Goal: Task Accomplishment & Management: Use online tool/utility

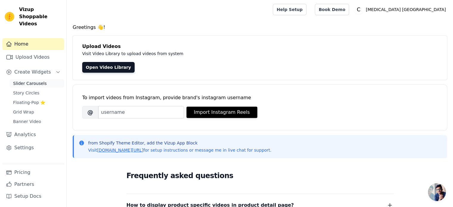
click at [21, 80] on span "Slider Carousels" at bounding box center [30, 83] width 34 height 6
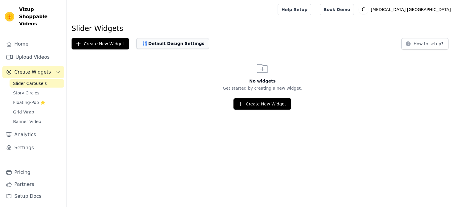
click at [173, 41] on button "Default Design Settings" at bounding box center [172, 43] width 73 height 11
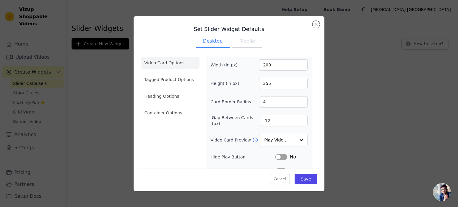
click at [245, 43] on button "Mobile" at bounding box center [247, 41] width 30 height 13
click at [262, 65] on input "200" at bounding box center [283, 64] width 49 height 11
type input "50"
click at [264, 84] on input "355" at bounding box center [283, 83] width 49 height 11
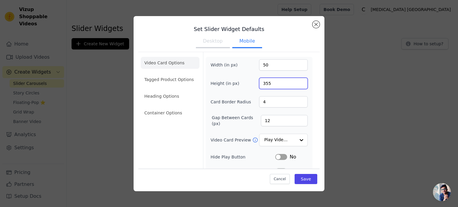
click at [264, 84] on input "355" at bounding box center [283, 83] width 49 height 11
type input "300"
type input "5"
type input "1"
type input "8"
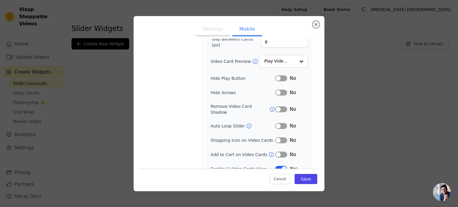
scroll to position [81, 0]
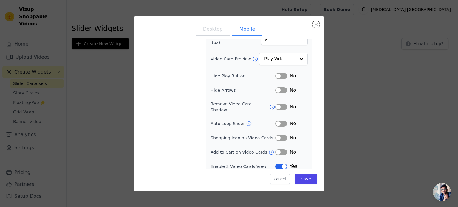
click at [276, 121] on button "Label" at bounding box center [281, 124] width 12 height 6
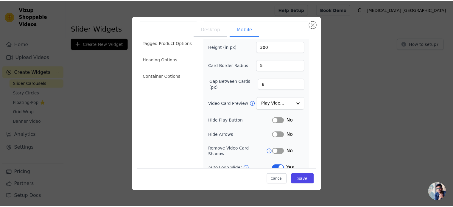
scroll to position [0, 0]
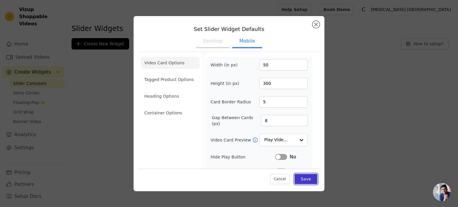
click at [303, 179] on button "Save" at bounding box center [305, 179] width 23 height 10
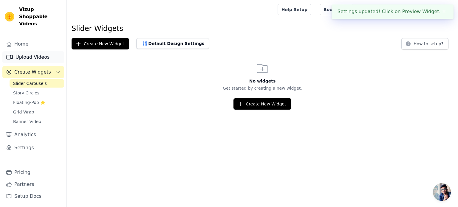
click at [23, 51] on link "Upload Videos" at bounding box center [33, 57] width 62 height 12
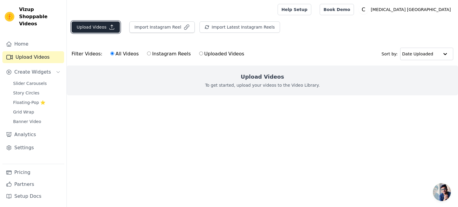
click at [85, 28] on button "Upload Videos" at bounding box center [96, 26] width 48 height 11
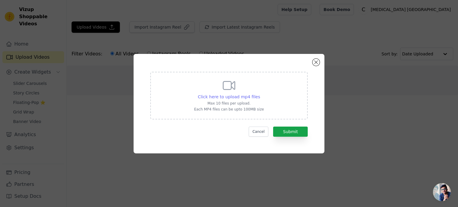
click at [241, 94] on span "Click here to upload mp4 files" at bounding box center [229, 96] width 62 height 5
click at [260, 94] on input "Click here to upload mp4 files Max 10 files per upload. Each MP4 files can be u…" at bounding box center [260, 94] width 0 height 0
type input "C:\fakepath\mineral 011111.mp4"
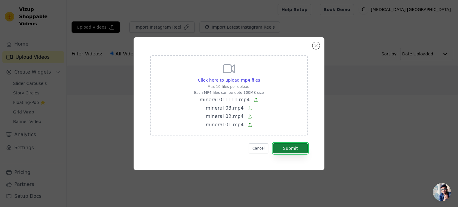
click at [292, 148] on button "Submit" at bounding box center [290, 148] width 35 height 10
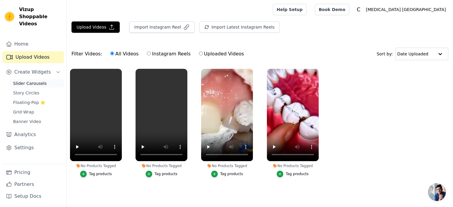
click at [32, 80] on span "Slider Carousels" at bounding box center [30, 83] width 34 height 6
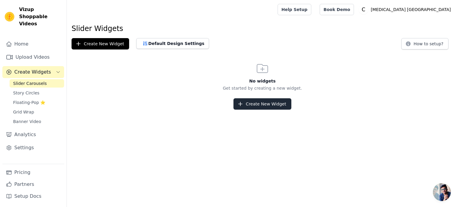
drag, startPoint x: 268, startPoint y: 110, endPoint x: 265, endPoint y: 106, distance: 5.0
click at [267, 110] on html "Vizup Shoppable Videos Home Upload Videos Create Widgets Slider Carousels Story…" at bounding box center [229, 55] width 458 height 110
click at [265, 105] on button "Create New Widget" at bounding box center [262, 103] width 58 height 11
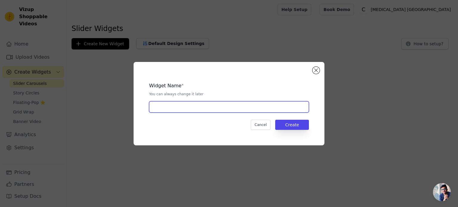
click at [232, 106] on input "text" at bounding box center [229, 106] width 160 height 11
type input "Mineral morado"
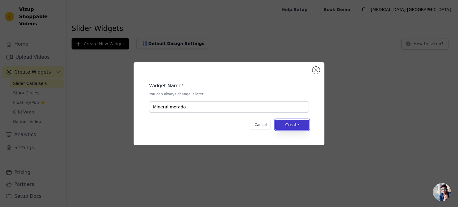
click at [286, 127] on button "Create" at bounding box center [292, 125] width 34 height 10
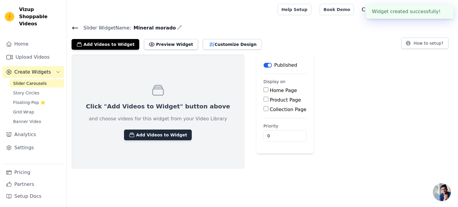
click at [139, 137] on button "Add Videos to Widget" at bounding box center [158, 135] width 68 height 11
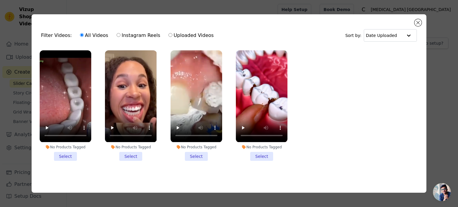
click at [132, 153] on li "No Products Tagged Select" at bounding box center [131, 105] width 52 height 110
click at [0, 0] on input "No Products Tagged Select" at bounding box center [0, 0] width 0 height 0
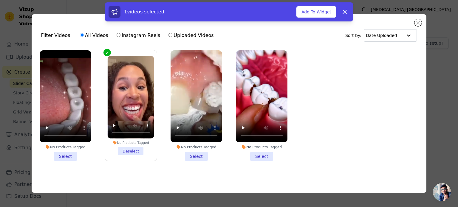
click at [197, 156] on li "No Products Tagged Select" at bounding box center [196, 105] width 52 height 110
click at [0, 0] on input "No Products Tagged Select" at bounding box center [0, 0] width 0 height 0
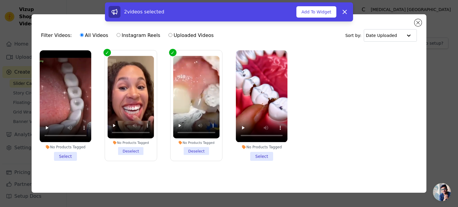
click at [63, 155] on li "No Products Tagged Select" at bounding box center [66, 105] width 52 height 110
click at [0, 0] on input "No Products Tagged Select" at bounding box center [0, 0] width 0 height 0
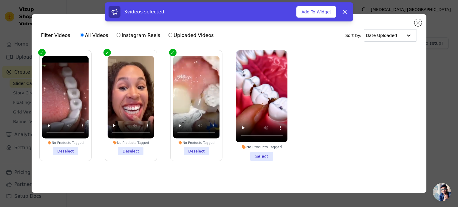
click at [266, 156] on li "No Products Tagged Select" at bounding box center [262, 105] width 52 height 110
click at [0, 0] on input "No Products Tagged Select" at bounding box center [0, 0] width 0 height 0
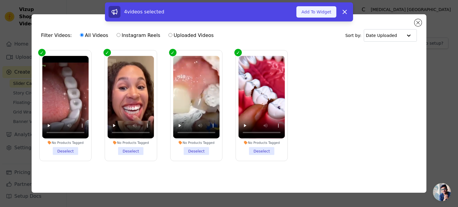
click at [315, 9] on button "Add To Widget" at bounding box center [316, 11] width 40 height 11
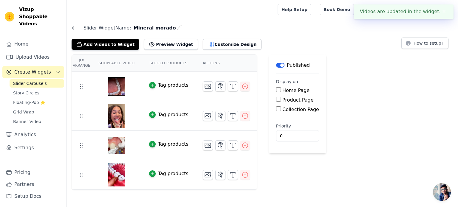
click at [276, 100] on input "Product Page" at bounding box center [278, 99] width 5 height 5
checkbox input "true"
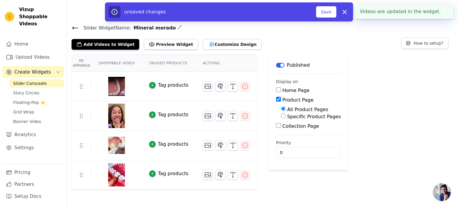
click at [281, 117] on input "Specific Product Pages" at bounding box center [283, 116] width 5 height 5
radio input "true"
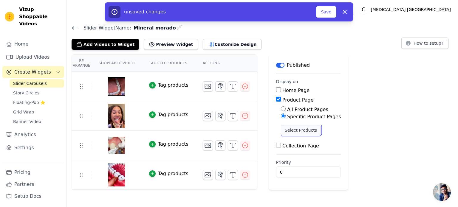
click at [285, 130] on button "Select Products" at bounding box center [301, 130] width 40 height 10
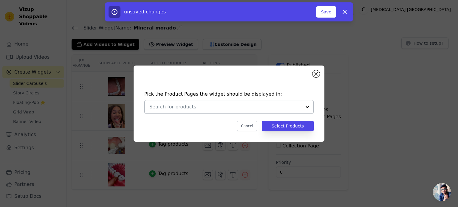
click at [185, 105] on input "text" at bounding box center [225, 106] width 152 height 7
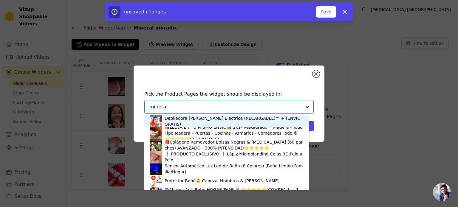
type input "mineral"
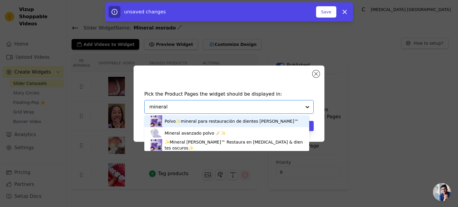
click at [178, 121] on div "Polvo✨mineral para restauración de dientes ODALIT™" at bounding box center [232, 121] width 134 height 6
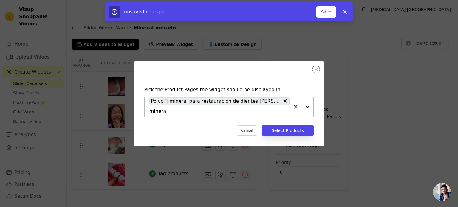
type input "mineral"
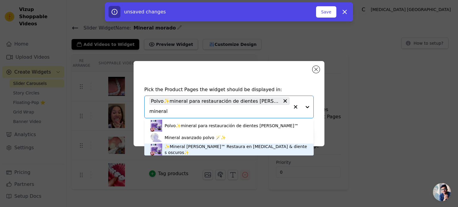
click at [186, 148] on div "✨Mineral ODALIT™ Restaura en caries & dientes oscuros✨" at bounding box center [236, 150] width 143 height 12
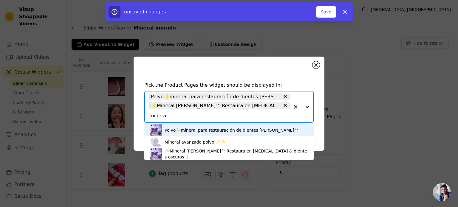
click at [161, 115] on input "mineral" at bounding box center [219, 115] width 140 height 7
type input "restaur"
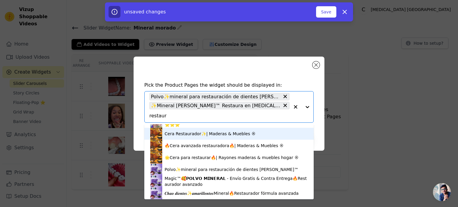
scroll to position [30, 0]
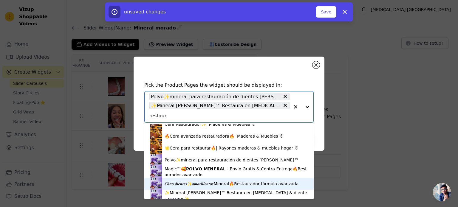
click at [197, 182] on div "𝑪𝒉𝒂𝒐 𝒅𝒊𝒆𝒏𝒕𝒆𝒔✨𝒂𝒎𝒂𝒓𝒊𝒍𝒍𝒆𝒏𝒕𝒐𝒔Mineral🔥Restaurador fórmula avanzada" at bounding box center [232, 184] width 134 height 6
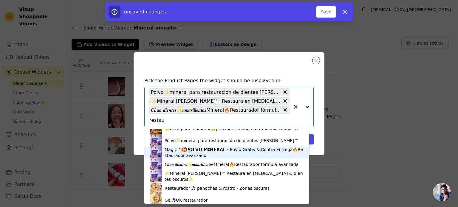
scroll to position [58, 0]
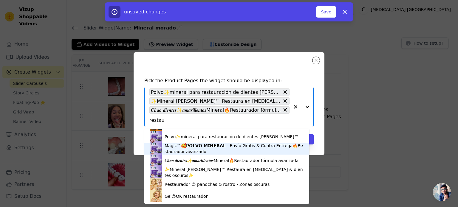
type input "restau"
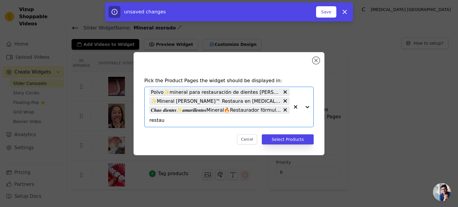
click at [168, 120] on input "restau" at bounding box center [219, 120] width 140 height 7
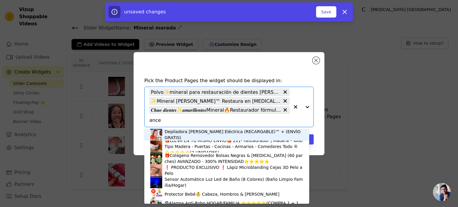
type input "ances"
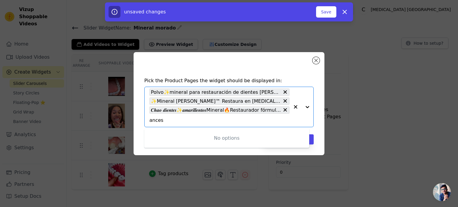
click at [156, 120] on input "ances" at bounding box center [219, 120] width 140 height 7
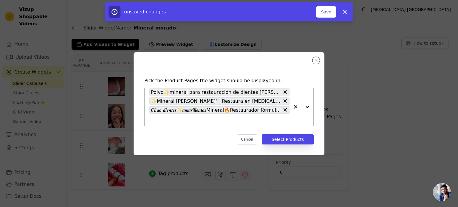
click at [151, 123] on input "text" at bounding box center [219, 120] width 140 height 7
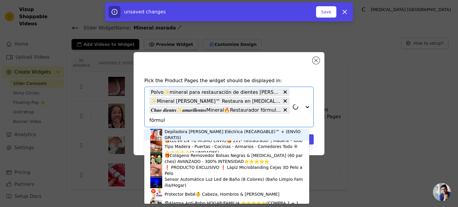
type input "fórmula"
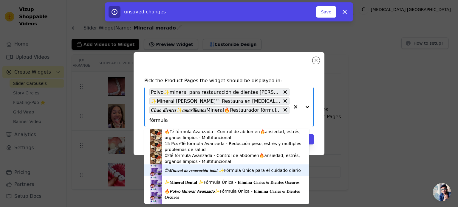
click at [191, 167] on div "😍𝑴𝒊𝒏𝒆𝒓𝒂𝒍 𝒅𝒆 𝒓𝒆𝒏𝒐𝒗𝒂𝒄𝒊𝒐́𝒏 𝒕𝒐𝒕𝒂𝒍 ✨Fórmula Única para el cuidado diario" at bounding box center [233, 170] width 136 height 6
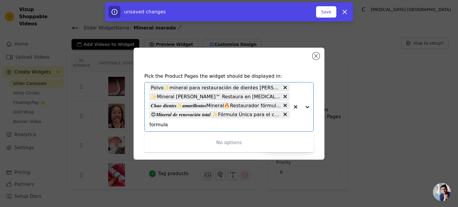
click at [153, 125] on input "formula" at bounding box center [219, 124] width 140 height 7
type input "fórmula"
click at [153, 125] on input "fórmula" at bounding box center [219, 124] width 140 height 7
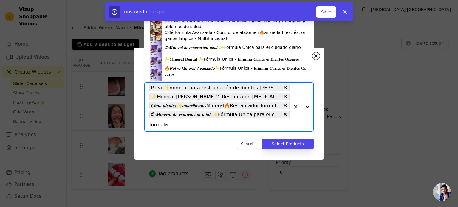
scroll to position [8, 0]
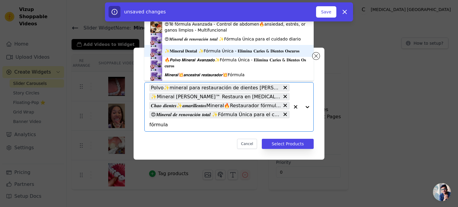
click at [190, 51] on div "✨𝐌𝐢𝐧𝐞𝐫𝐚𝐥 𝐃𝐞𝐧𝐭𝐚𝐥 ✨Fórmula Única - 𝐄𝐥𝐢𝐦𝐢𝐧𝐚 𝐂𝐚𝐫𝐢𝐞𝐬 & 𝐃𝐢𝐞𝐧𝐭𝐞𝐬 𝐎𝐬𝐜𝐮𝐫𝐨𝐬" at bounding box center [232, 51] width 135 height 6
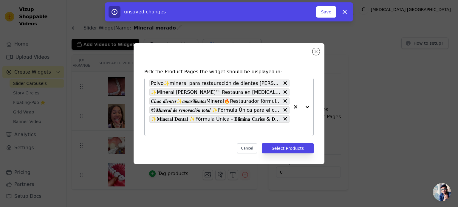
paste input "fórmula"
type input "fórmula"
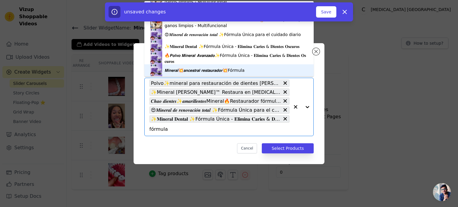
click at [203, 68] on div "𝙈𝙞𝙣𝙚𝙧𝙖𝙡💥𝙖𝙣𝙘𝙚𝙨𝙩𝙧𝙖𝙡 𝙧𝙚𝙨𝙩𝙖𝙪𝙧𝙖𝙙𝙤𝙧💥Fórmula" at bounding box center [205, 70] width 80 height 6
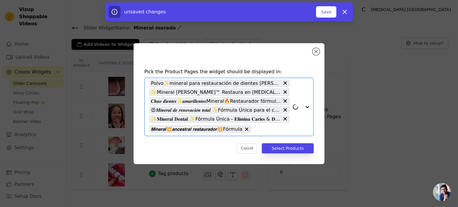
paste input "fórmula"
type input "fórmula"
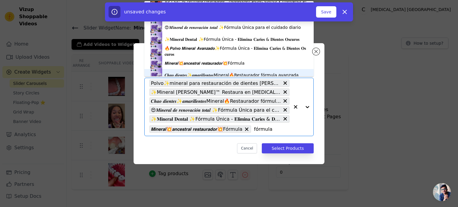
scroll to position [22, 0]
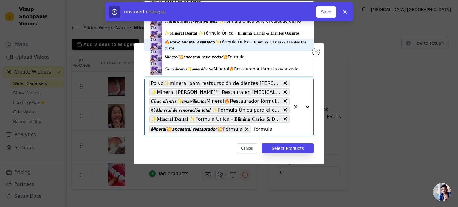
click at [190, 46] on div "🔥𝙋𝙤𝙡𝙫𝙤 𝙈𝙞𝙣𝙚𝙧𝙖𝙡 𝘼𝙫𝙖𝙣𝙯𝙖𝙙𝙤✨Fórmula Única - 𝐄𝐥𝐢𝐦𝐢𝐧𝐚 𝐂𝐚𝐫𝐢𝐞𝐬 & 𝐃𝐢𝐞𝐧𝐭𝐞𝐬 𝐎𝐬𝐜𝐮𝐫𝐨𝐬" at bounding box center [236, 45] width 143 height 12
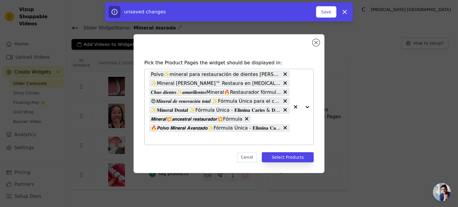
paste input "fórmula"
type input "fórmula"
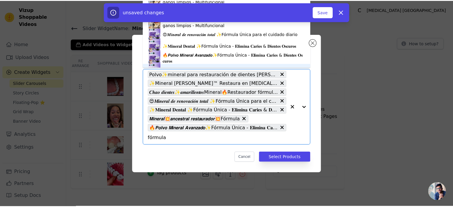
scroll to position [8, 0]
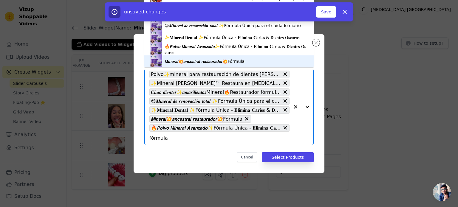
click at [162, 138] on input "fórmula" at bounding box center [219, 138] width 140 height 7
click at [284, 156] on button "Select Products" at bounding box center [288, 157] width 52 height 10
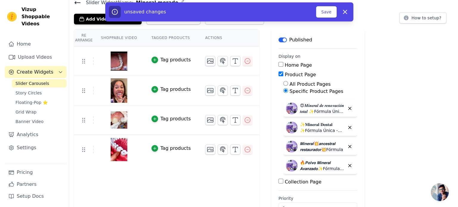
scroll to position [0, 0]
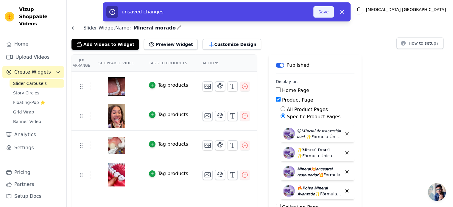
click at [322, 12] on button "Save" at bounding box center [324, 11] width 20 height 11
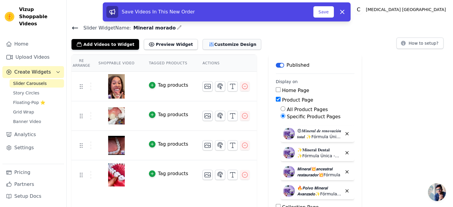
click at [209, 45] on button "Customize Design" at bounding box center [232, 44] width 59 height 11
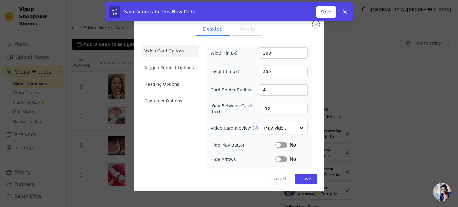
click at [246, 30] on button "Mobile" at bounding box center [247, 29] width 30 height 13
click at [263, 72] on input "300" at bounding box center [283, 71] width 49 height 11
type input "250"
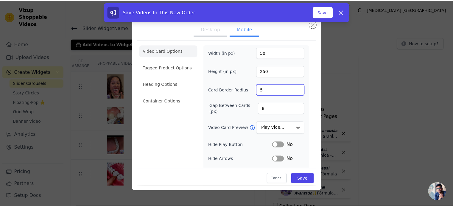
scroll to position [60, 0]
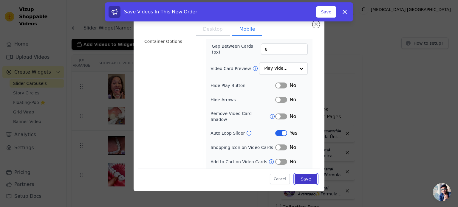
click at [308, 182] on button "Save" at bounding box center [305, 179] width 23 height 10
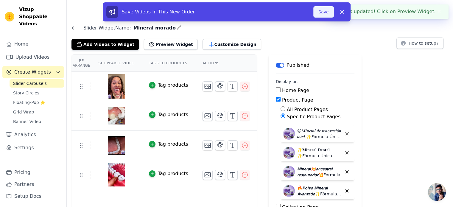
click at [326, 15] on button "Save" at bounding box center [324, 11] width 20 height 11
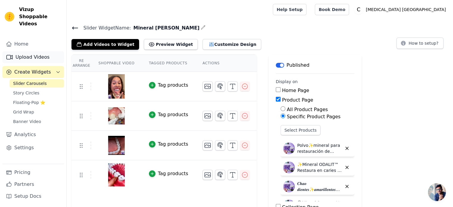
click at [24, 51] on link "Upload Videos" at bounding box center [33, 57] width 62 height 12
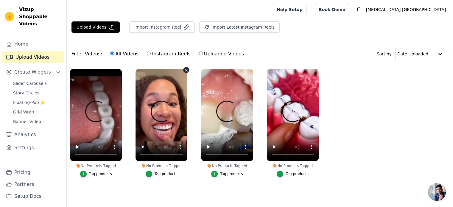
scroll to position [2, 0]
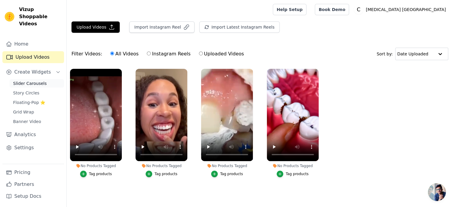
click at [29, 80] on span "Slider Carousels" at bounding box center [30, 83] width 34 height 6
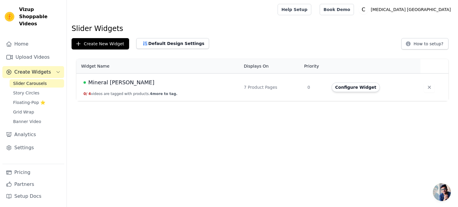
click at [25, 80] on span "Slider Carousels" at bounding box center [30, 83] width 34 height 6
click at [32, 90] on span "Story Circles" at bounding box center [26, 93] width 26 height 6
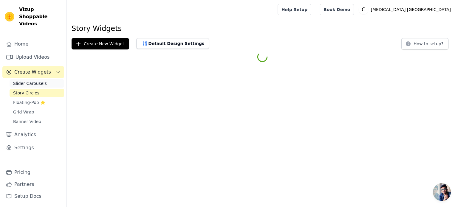
click at [32, 80] on span "Slider Carousels" at bounding box center [30, 83] width 34 height 6
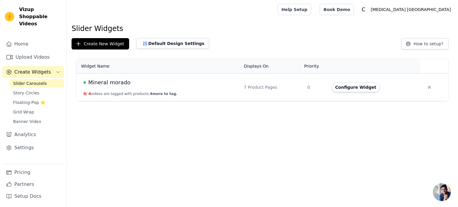
click at [117, 85] on span "Mineral morado" at bounding box center [109, 82] width 42 height 8
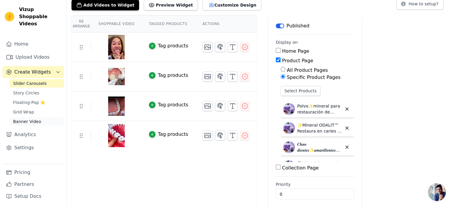
scroll to position [43, 0]
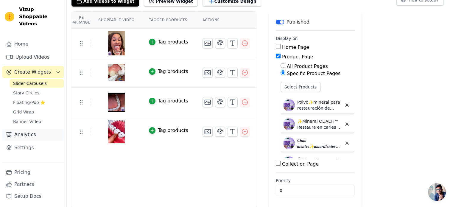
click at [21, 129] on link "Analytics" at bounding box center [33, 135] width 62 height 12
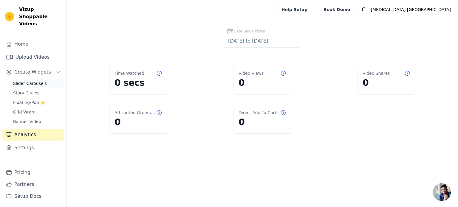
click at [25, 80] on span "Slider Carousels" at bounding box center [30, 83] width 34 height 6
